Goal: Find specific page/section: Find specific page/section

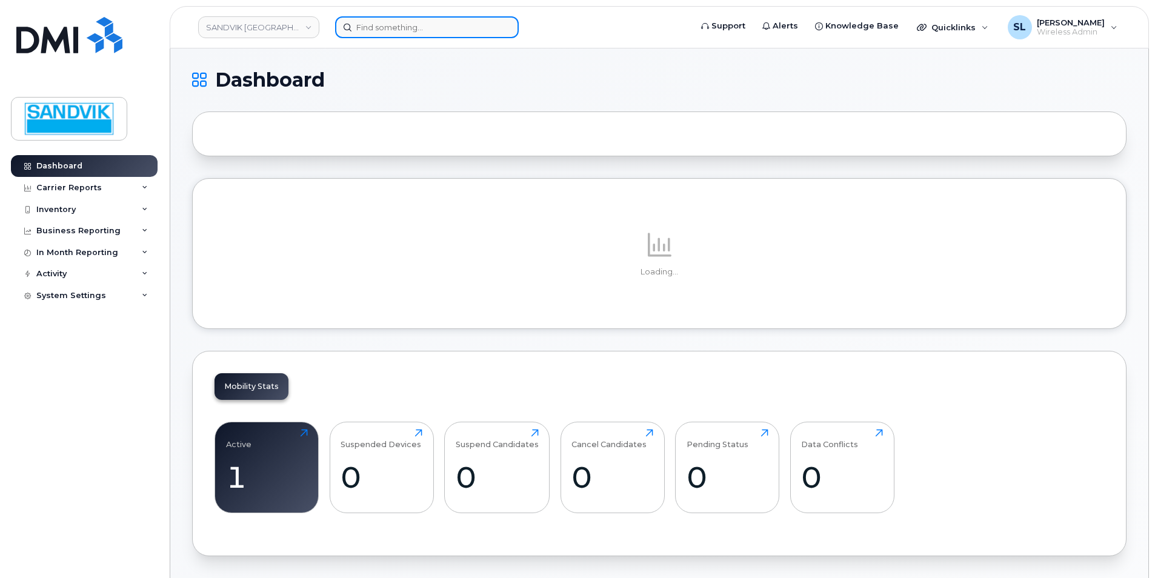
click at [371, 25] on input at bounding box center [427, 27] width 184 height 22
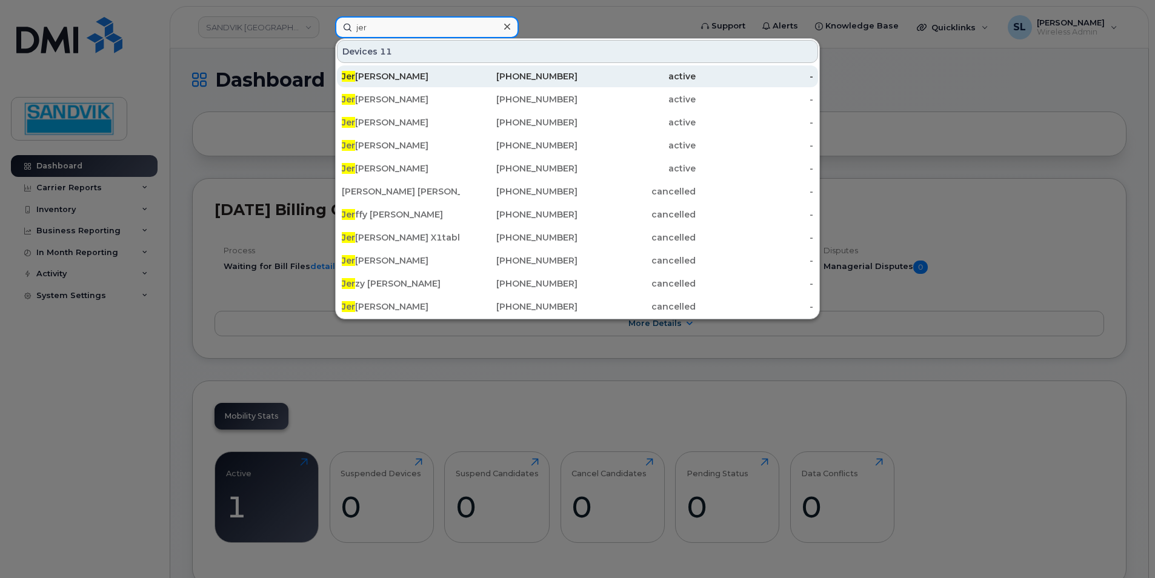
type input "jer"
click at [440, 78] on div "Jer [PERSON_NAME]" at bounding box center [401, 76] width 118 height 12
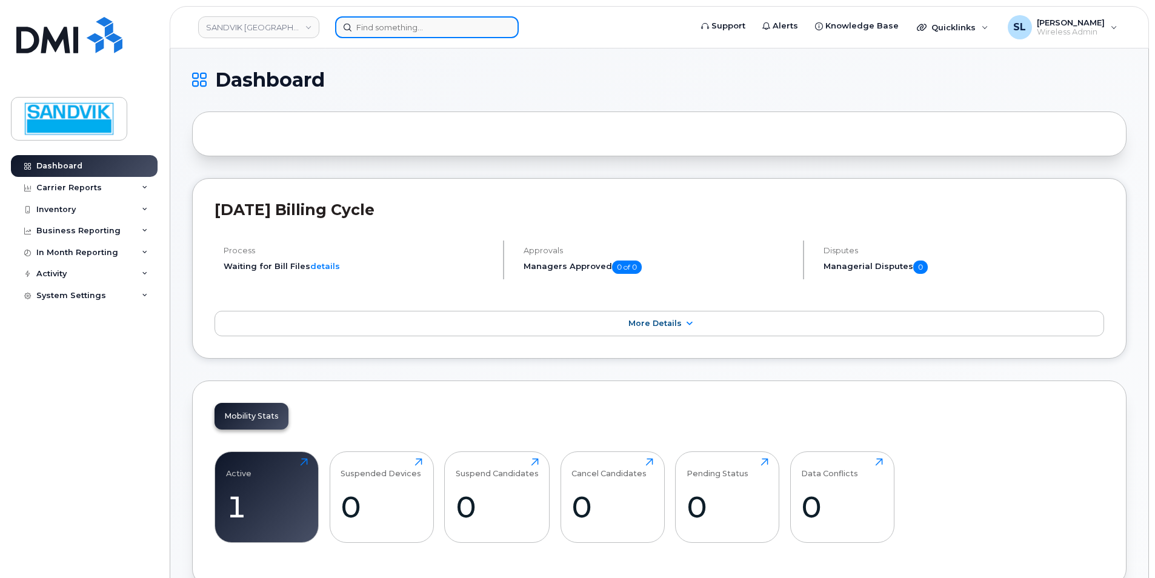
click at [438, 20] on input at bounding box center [427, 27] width 184 height 22
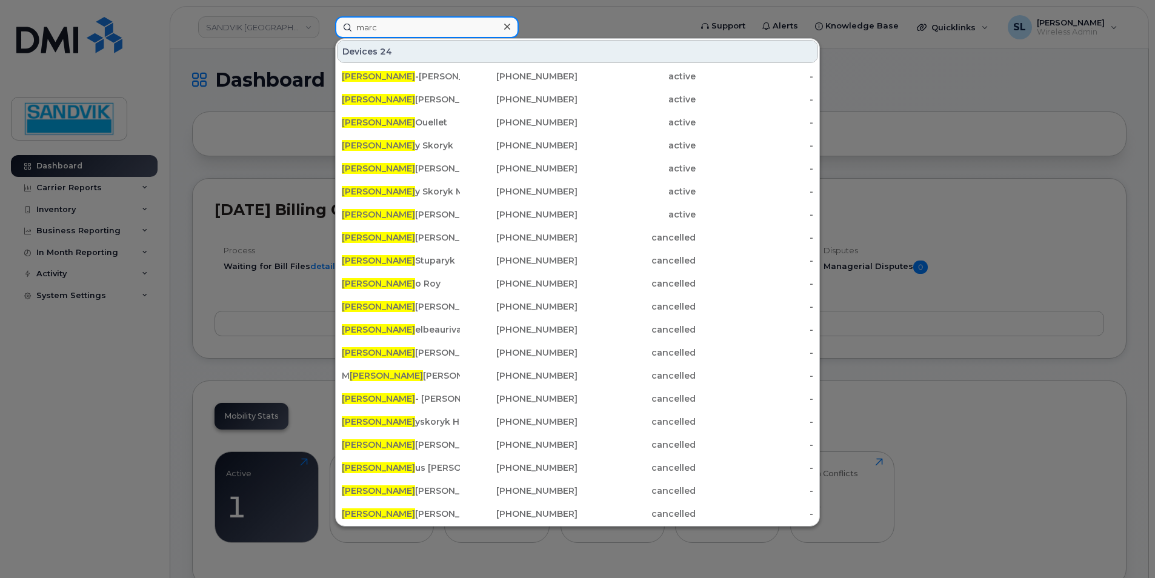
type input "marc"
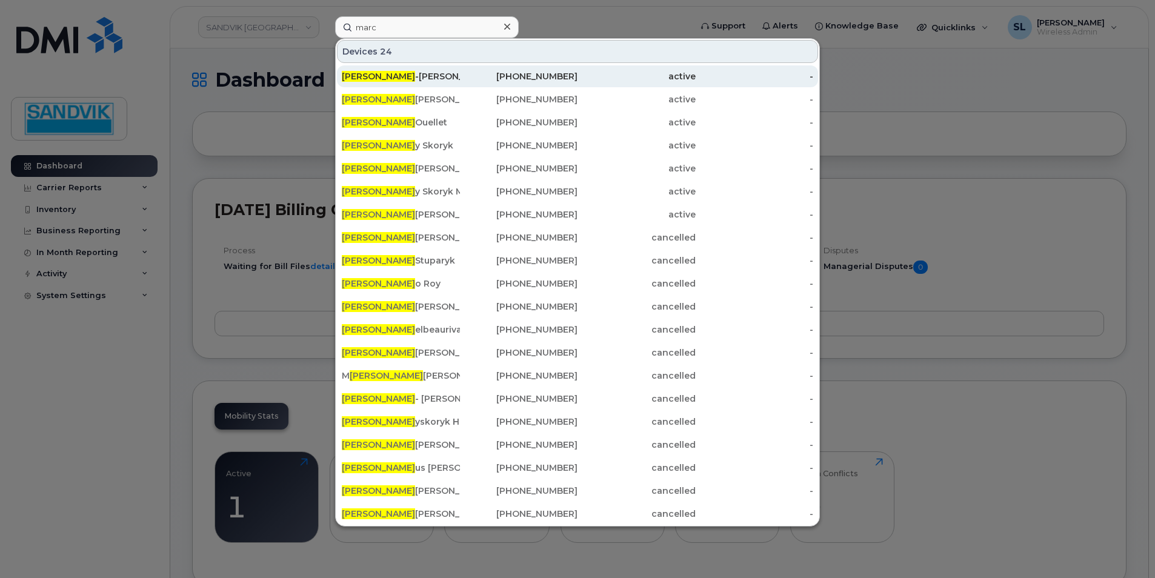
click at [470, 72] on div "819-354-9811" at bounding box center [519, 76] width 118 height 12
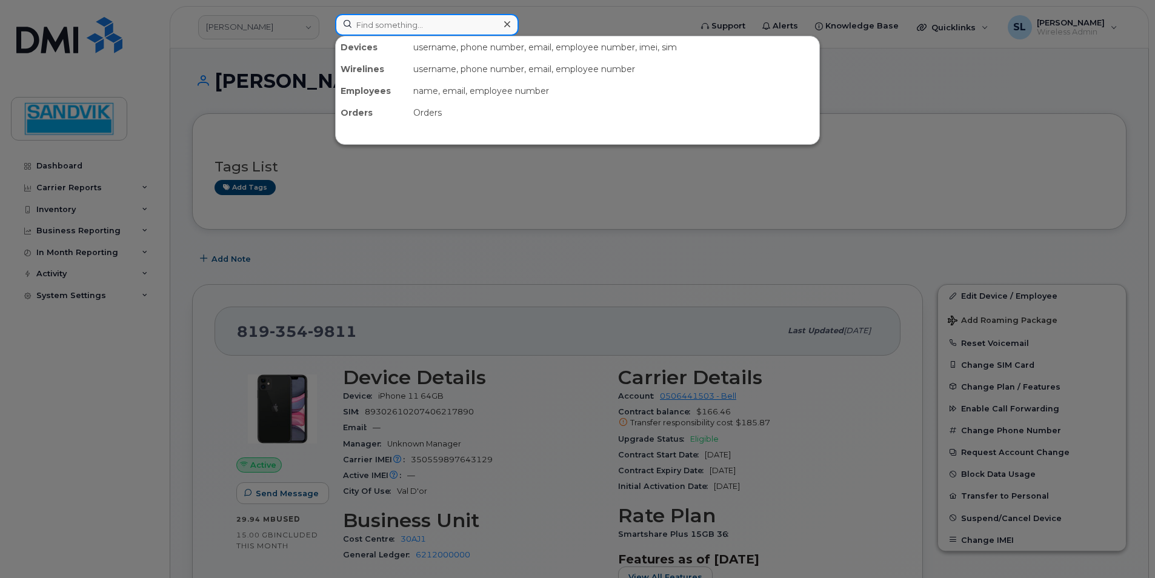
click at [415, 19] on input at bounding box center [427, 25] width 184 height 22
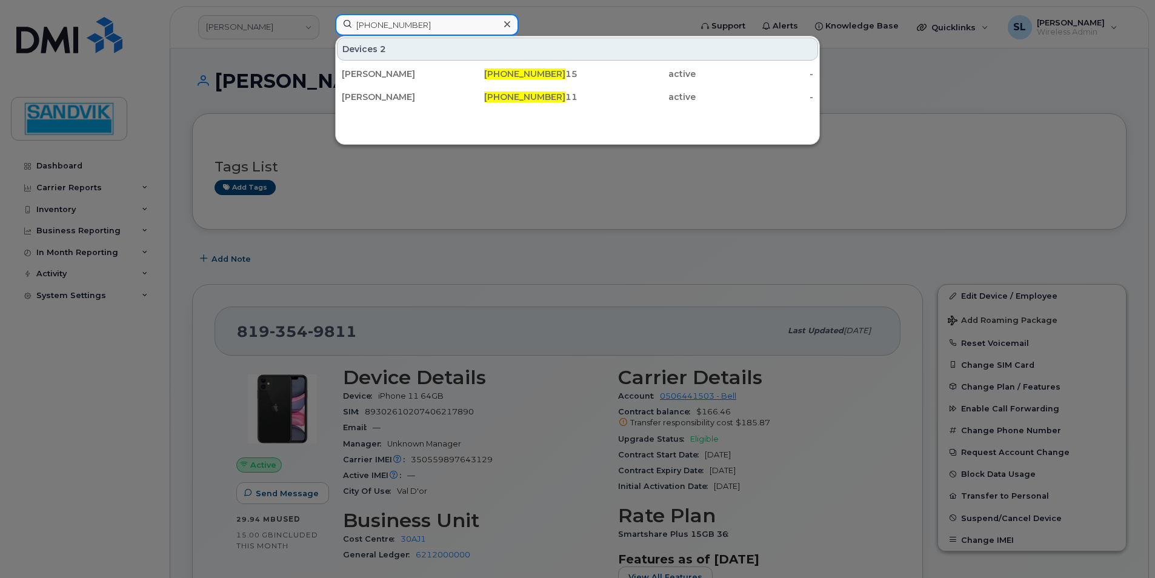
drag, startPoint x: 428, startPoint y: 24, endPoint x: 341, endPoint y: 25, distance: 87.3
click at [341, 25] on input "819-354-98" at bounding box center [427, 25] width 184 height 22
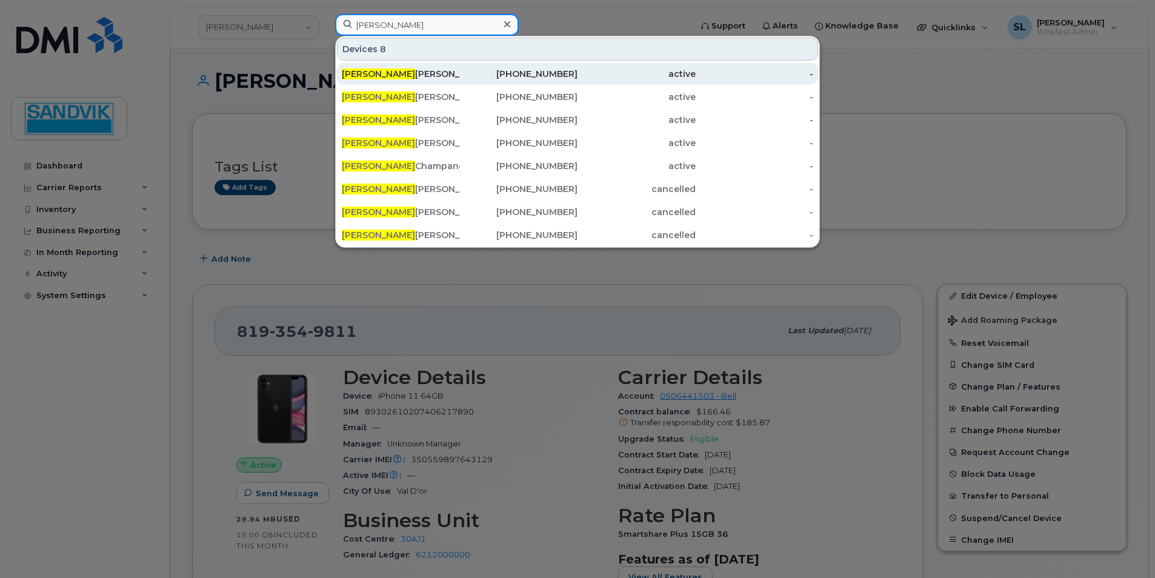
type input "jeremy"
click at [388, 73] on div "Jeremy Brooks" at bounding box center [401, 74] width 118 height 12
